Goal: Task Accomplishment & Management: Manage account settings

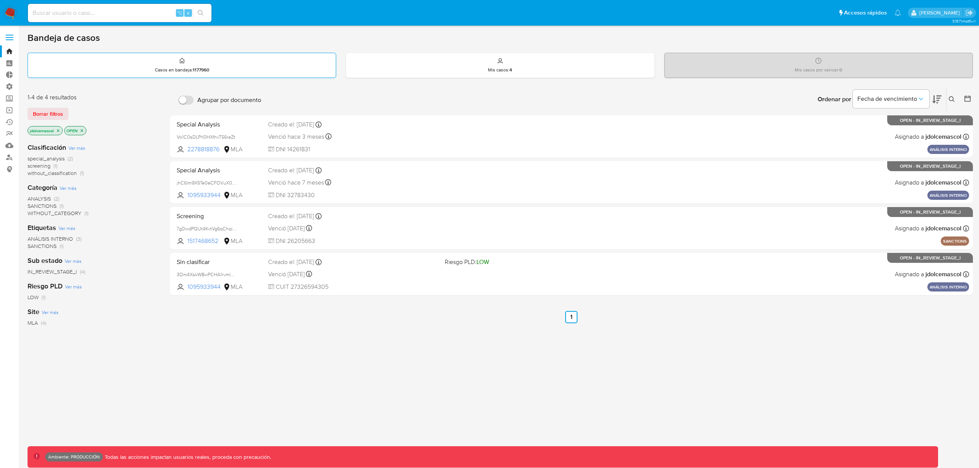
click at [174, 69] on p "Casos en bandeja : 1177960" at bounding box center [182, 70] width 54 height 6
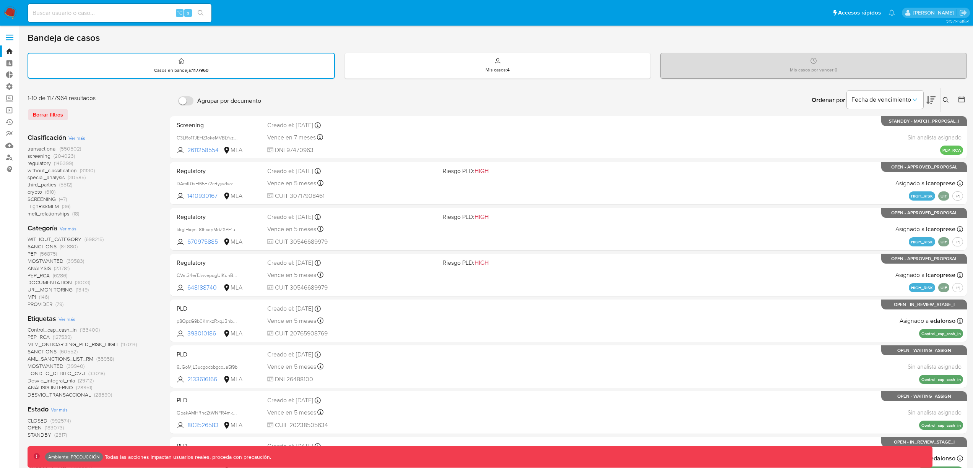
click at [37, 115] on div "Borrar filtros" at bounding box center [89, 115] width 122 height 12
click at [53, 115] on div "Borrar filtros" at bounding box center [89, 115] width 122 height 12
click at [54, 114] on div "Borrar filtros" at bounding box center [89, 115] width 122 height 12
click at [11, 13] on img at bounding box center [10, 12] width 13 height 13
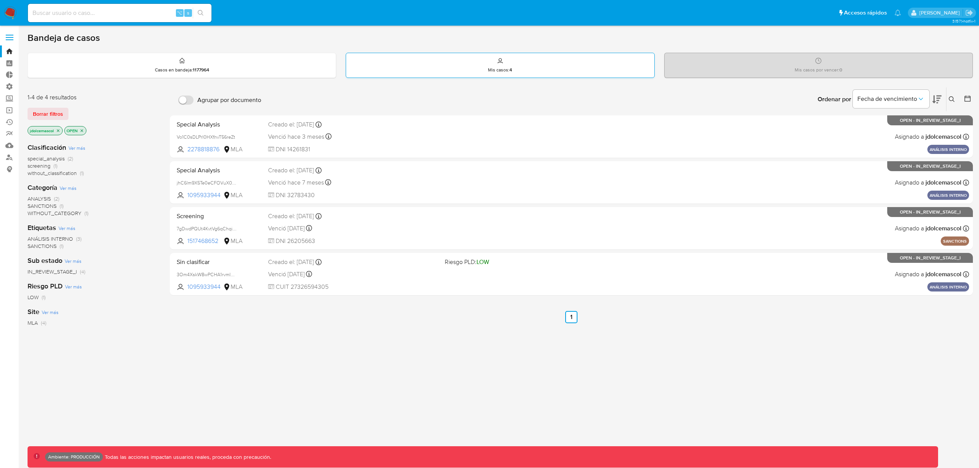
click at [457, 67] on div "Mis casos : 4" at bounding box center [500, 65] width 308 height 24
click at [11, 12] on img at bounding box center [10, 12] width 13 height 13
